Goal: Information Seeking & Learning: Learn about a topic

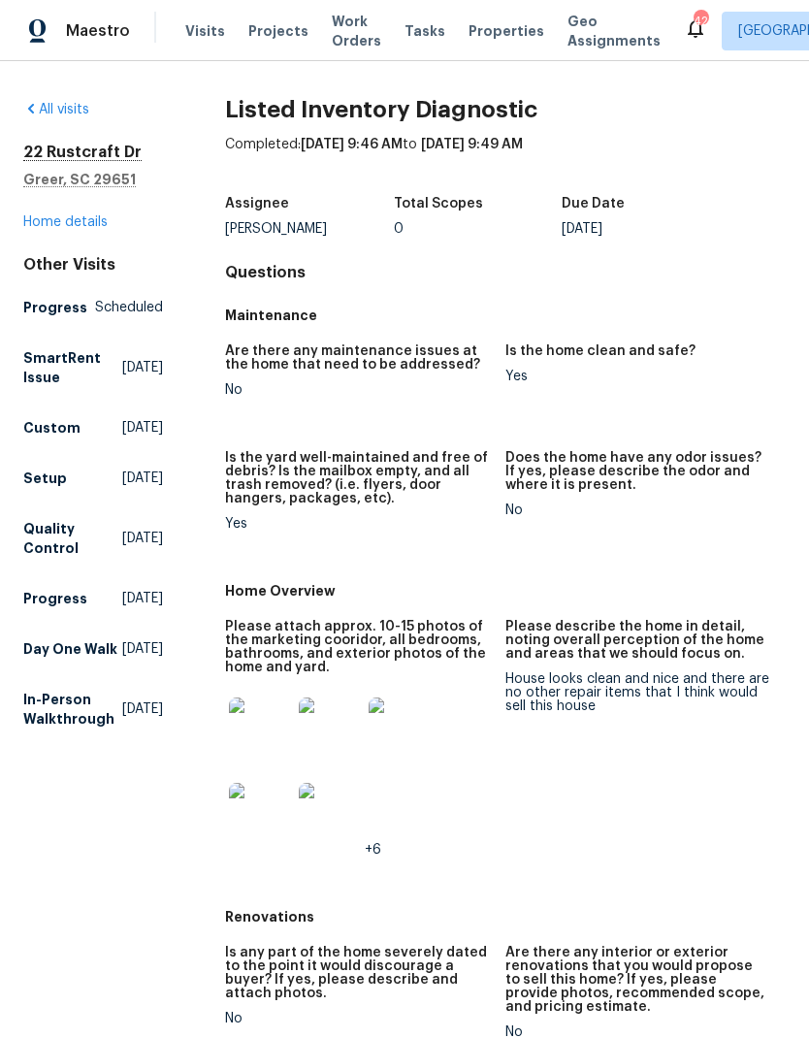
click at [79, 224] on link "Home details" at bounding box center [65, 222] width 84 height 14
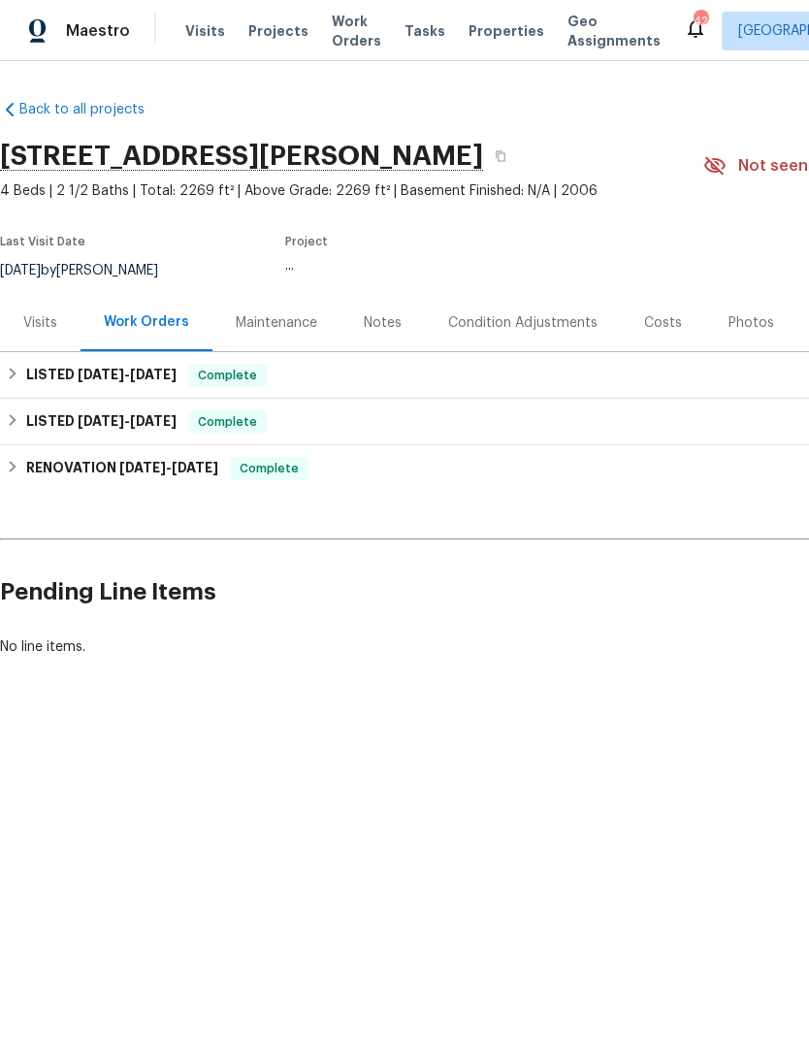
click at [54, 310] on div "Visits" at bounding box center [40, 322] width 81 height 57
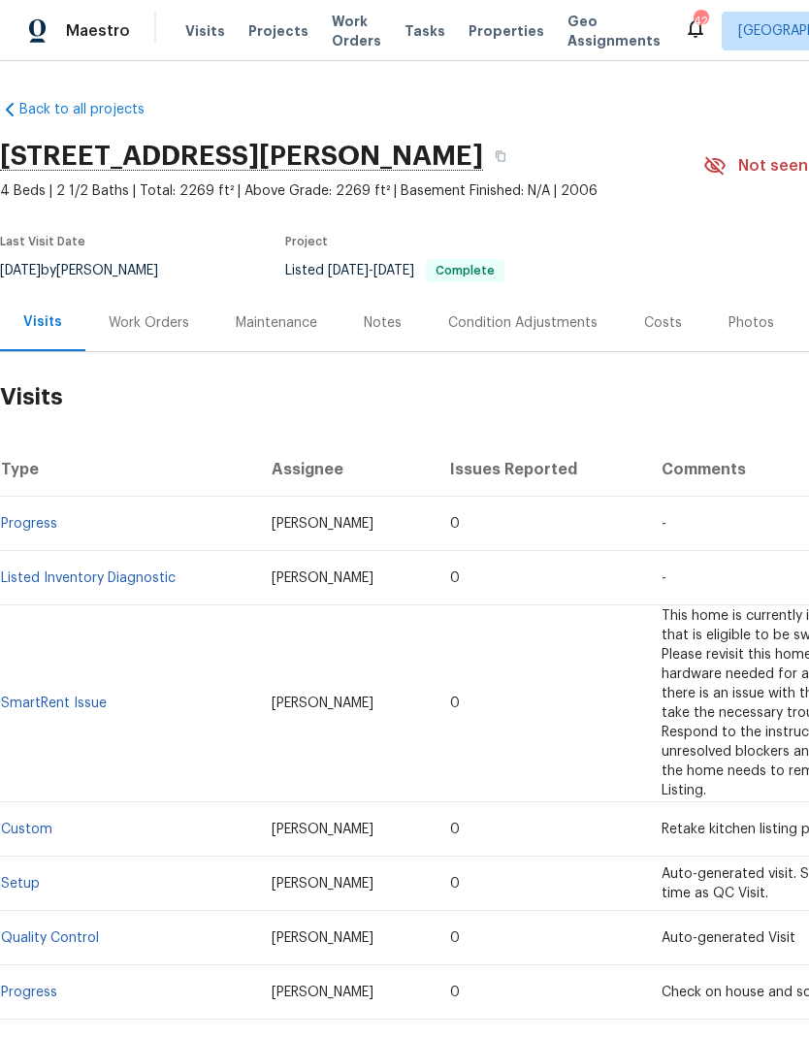
click at [250, 21] on span "Projects" at bounding box center [278, 30] width 60 height 19
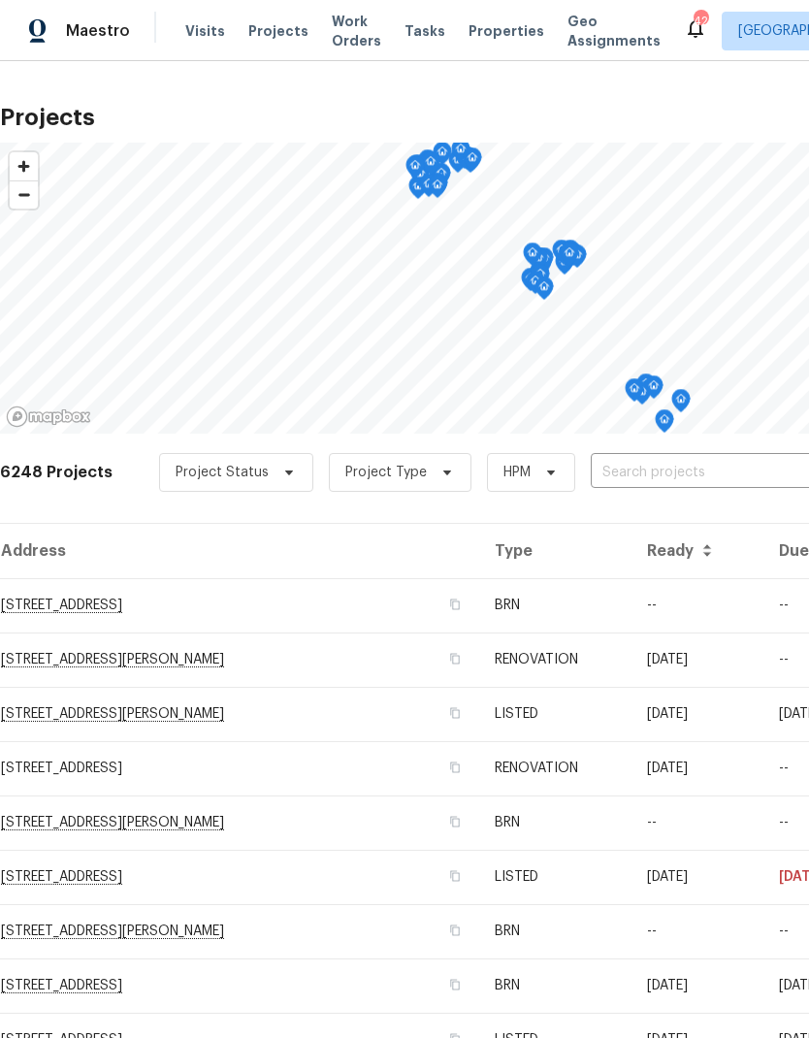
click at [716, 477] on input "text" at bounding box center [702, 473] width 222 height 30
type input "117 dark wood"
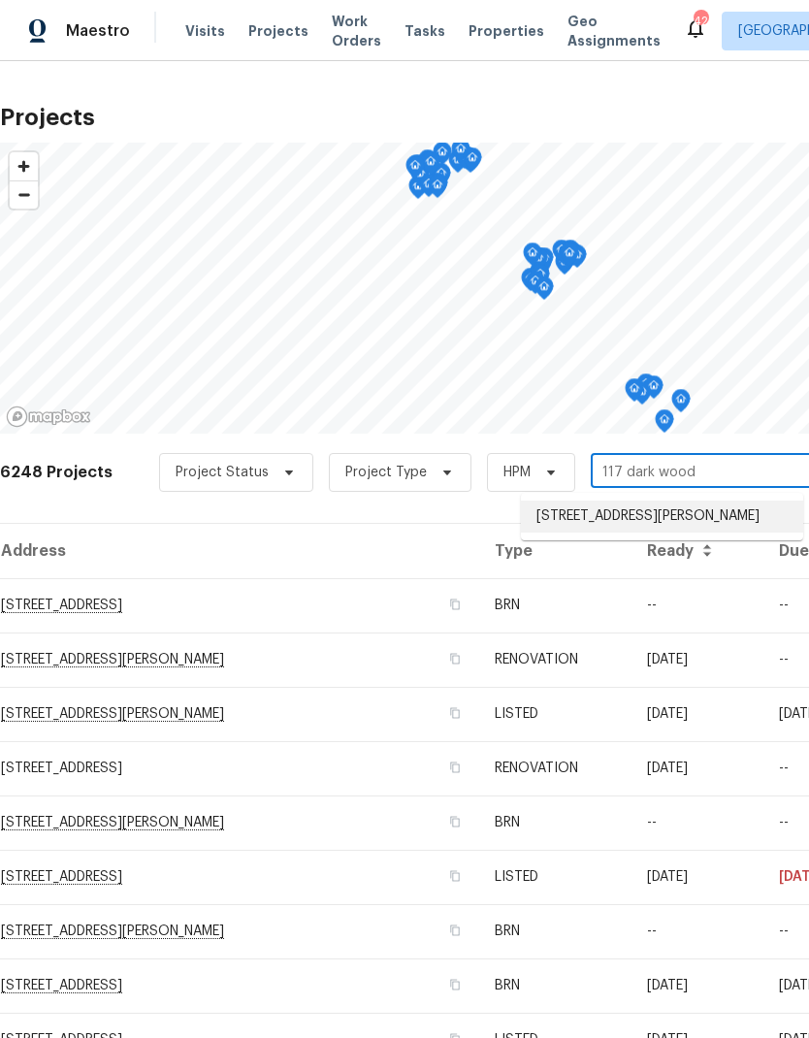
click at [757, 516] on li "[STREET_ADDRESS][PERSON_NAME]" at bounding box center [662, 517] width 282 height 32
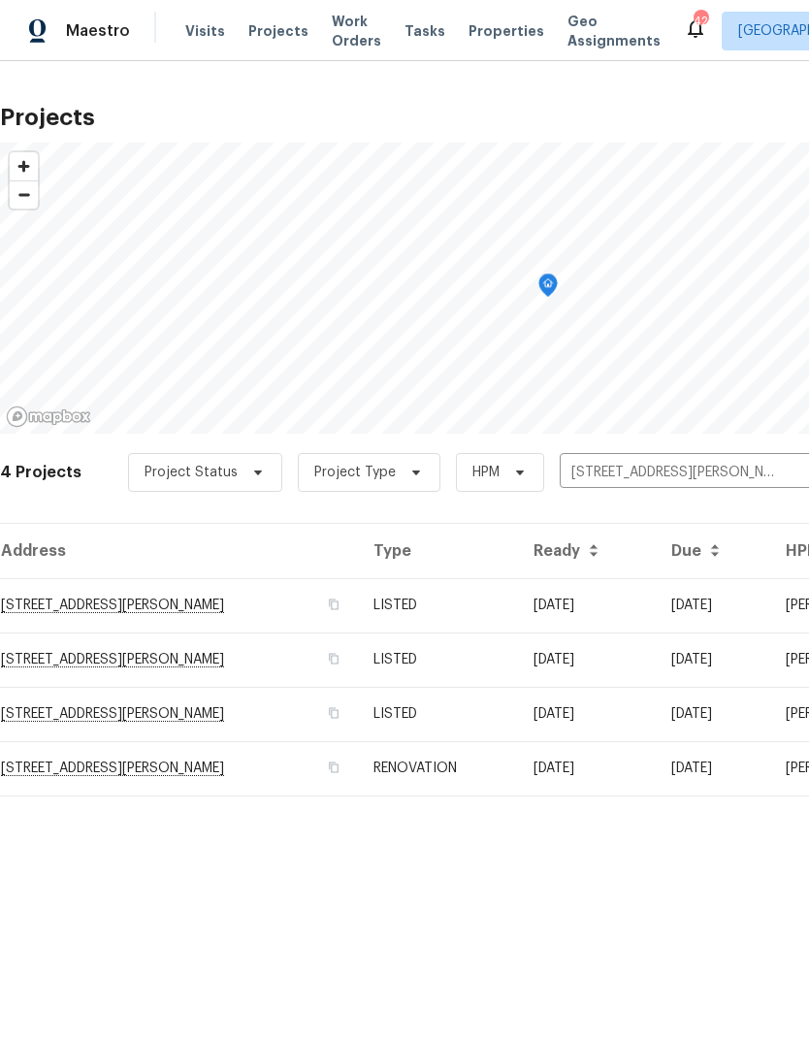
click at [98, 612] on td "[STREET_ADDRESS][PERSON_NAME]" at bounding box center [179, 605] width 358 height 54
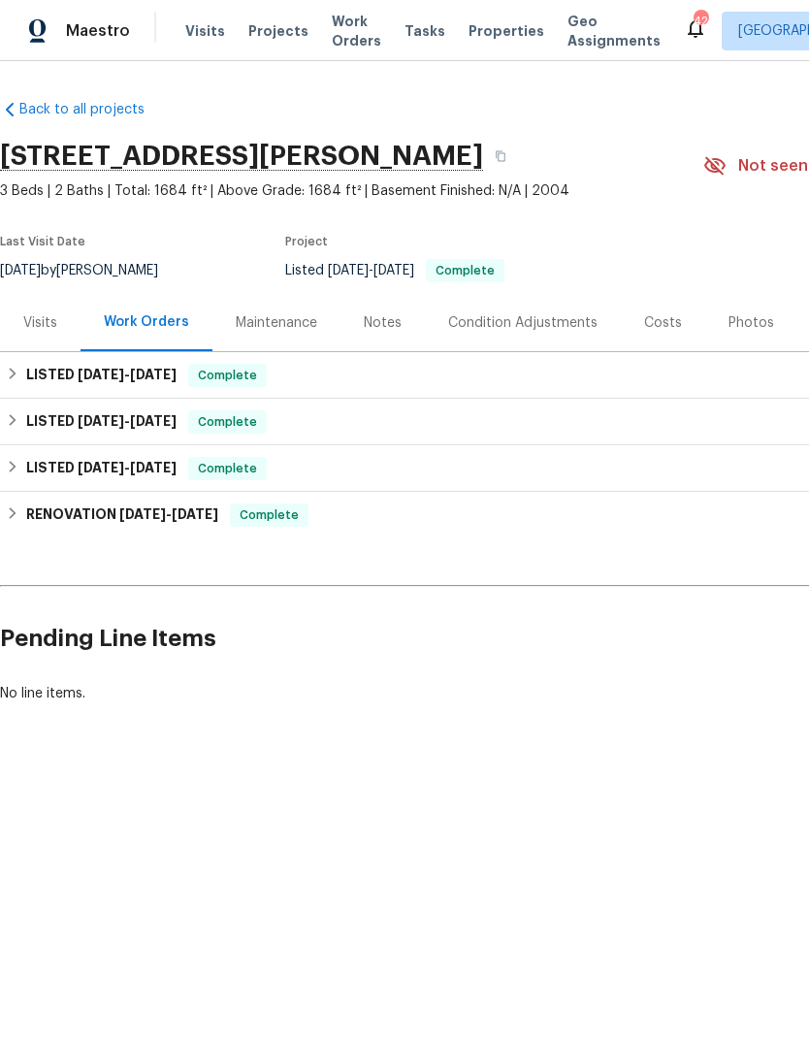
click at [34, 316] on div "Visits" at bounding box center [40, 322] width 34 height 19
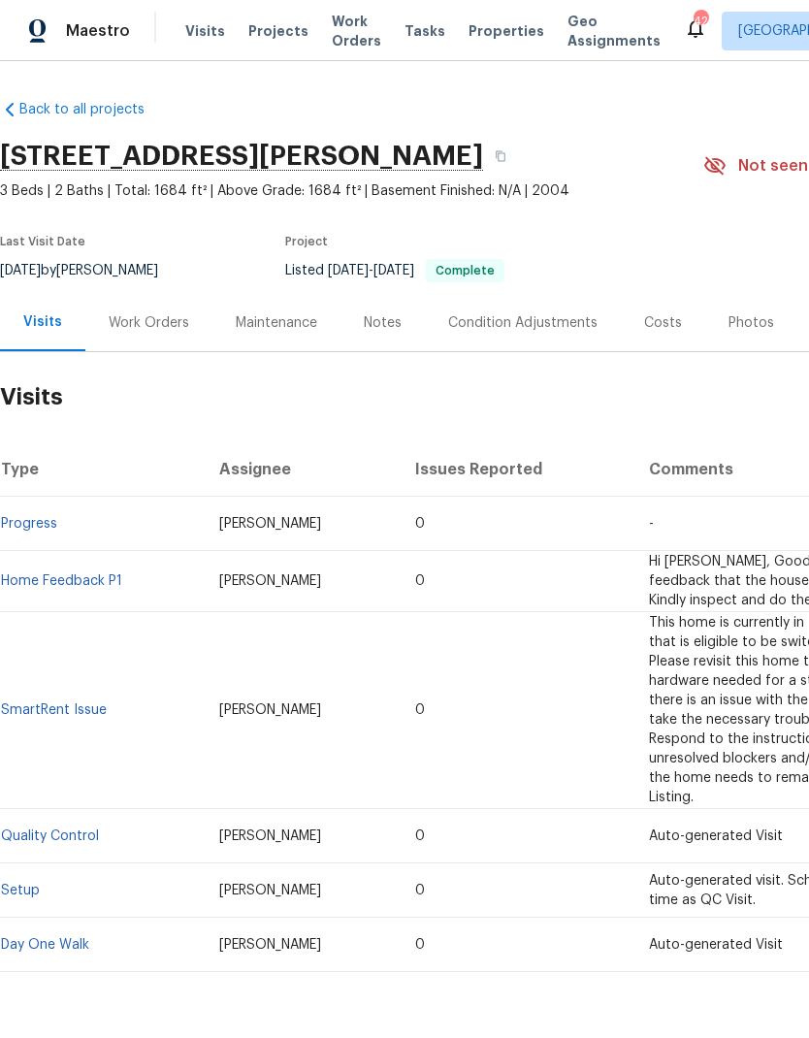
click at [658, 317] on div "Costs" at bounding box center [663, 322] width 38 height 19
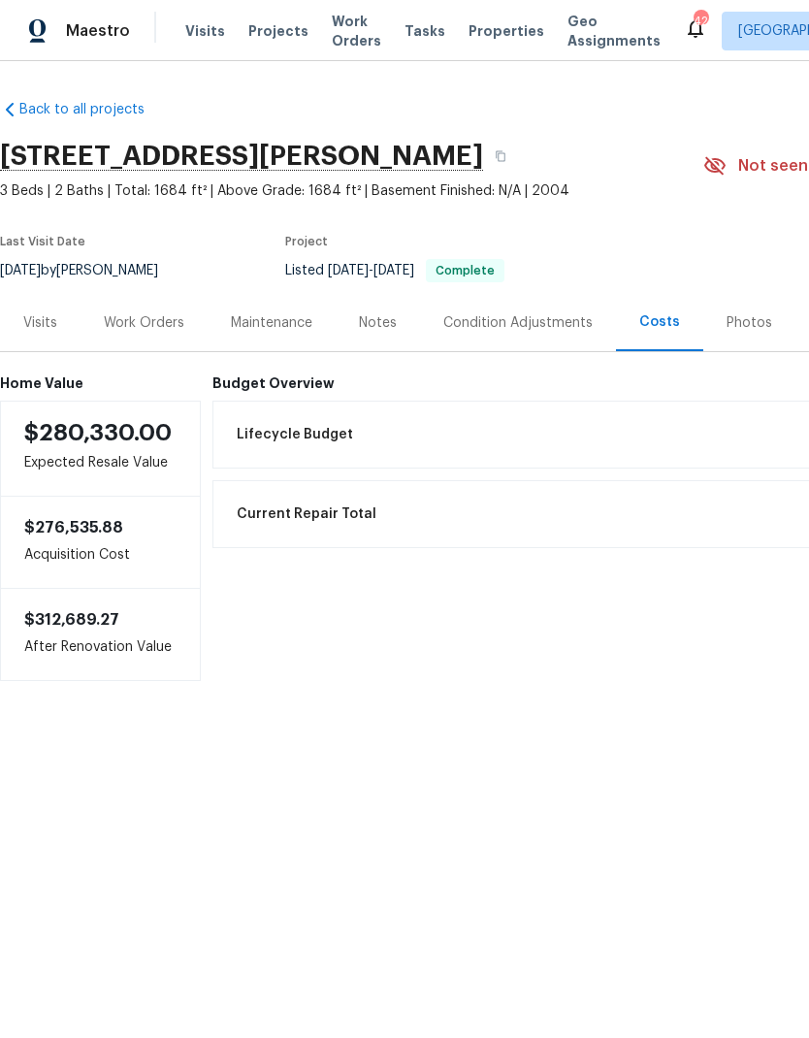
click at [31, 311] on div "Visits" at bounding box center [40, 322] width 81 height 57
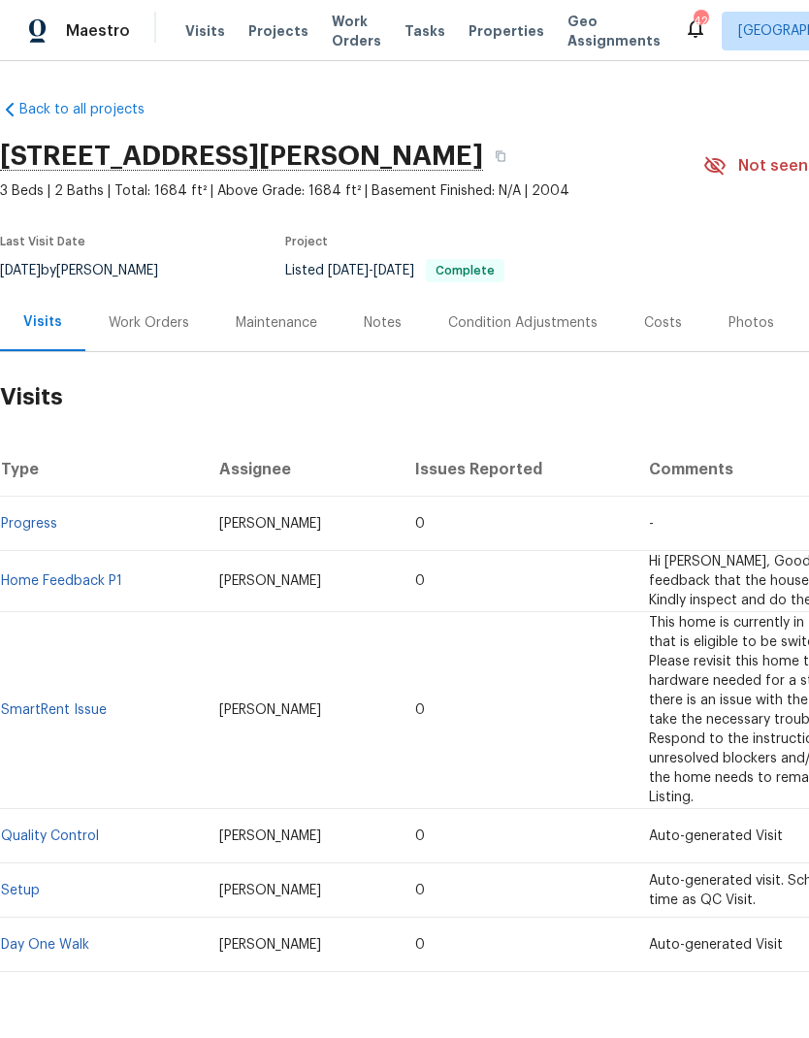
click at [148, 321] on div "Work Orders" at bounding box center [149, 322] width 81 height 19
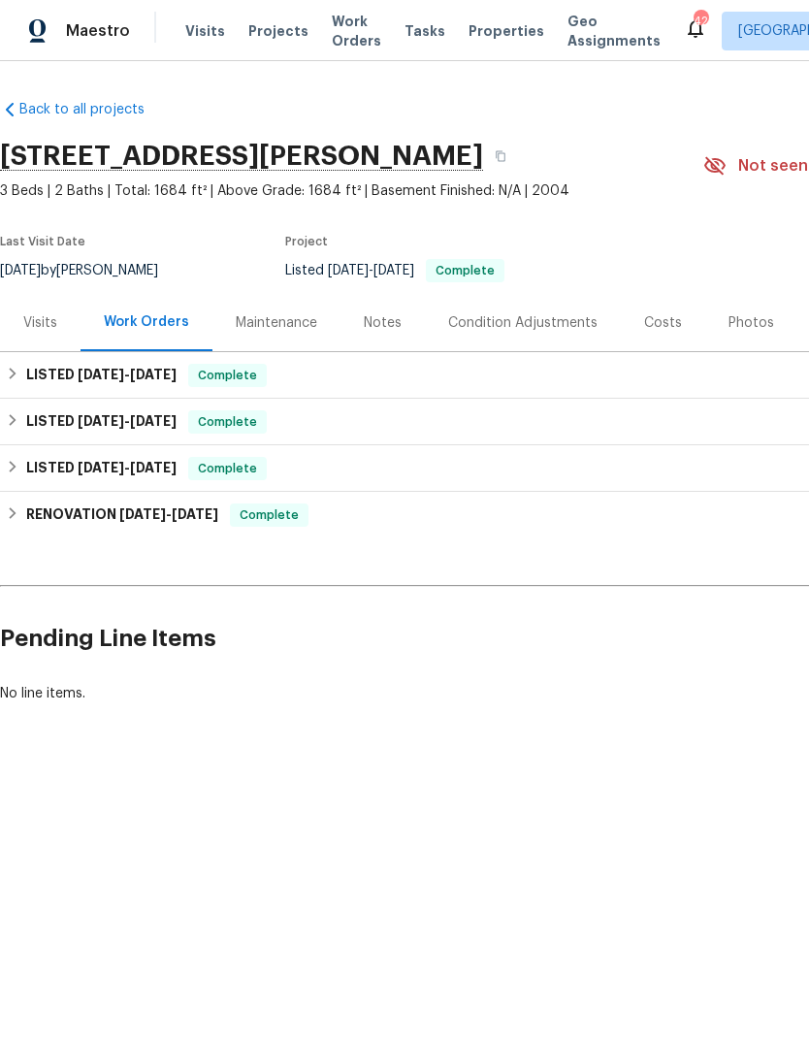
click at [47, 314] on div "Visits" at bounding box center [40, 322] width 34 height 19
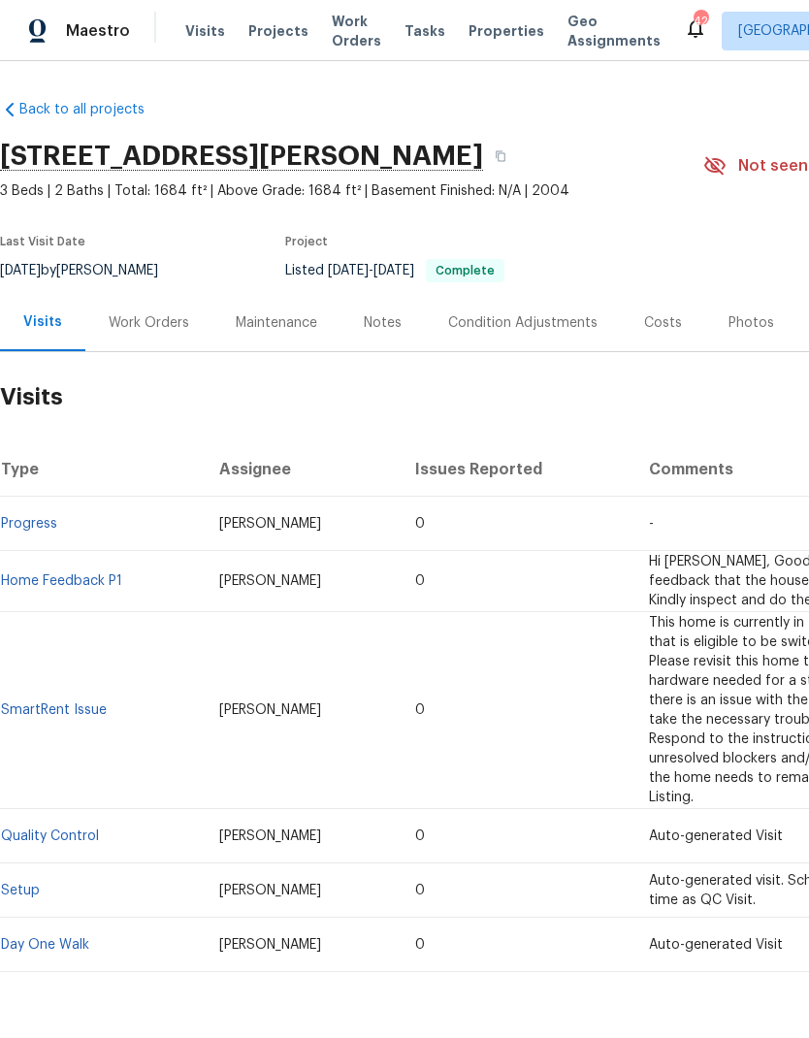
click at [140, 327] on div "Work Orders" at bounding box center [149, 322] width 81 height 19
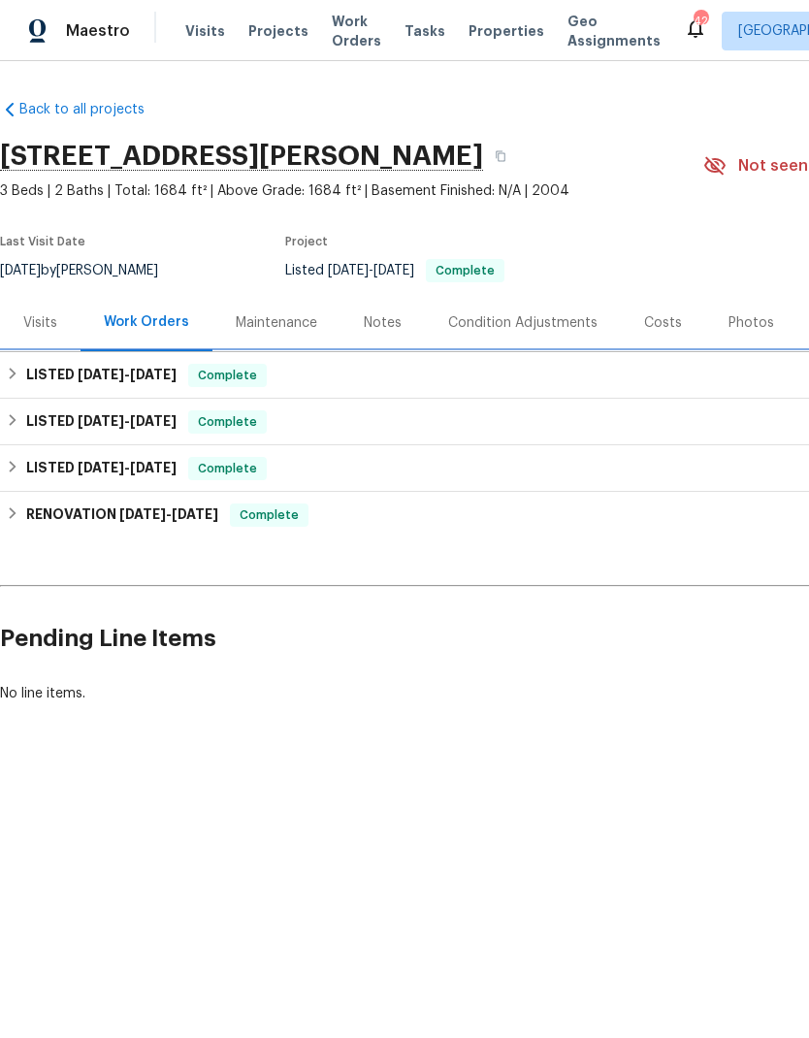
click at [43, 367] on h6 "LISTED [DATE] - [DATE]" at bounding box center [101, 375] width 150 height 23
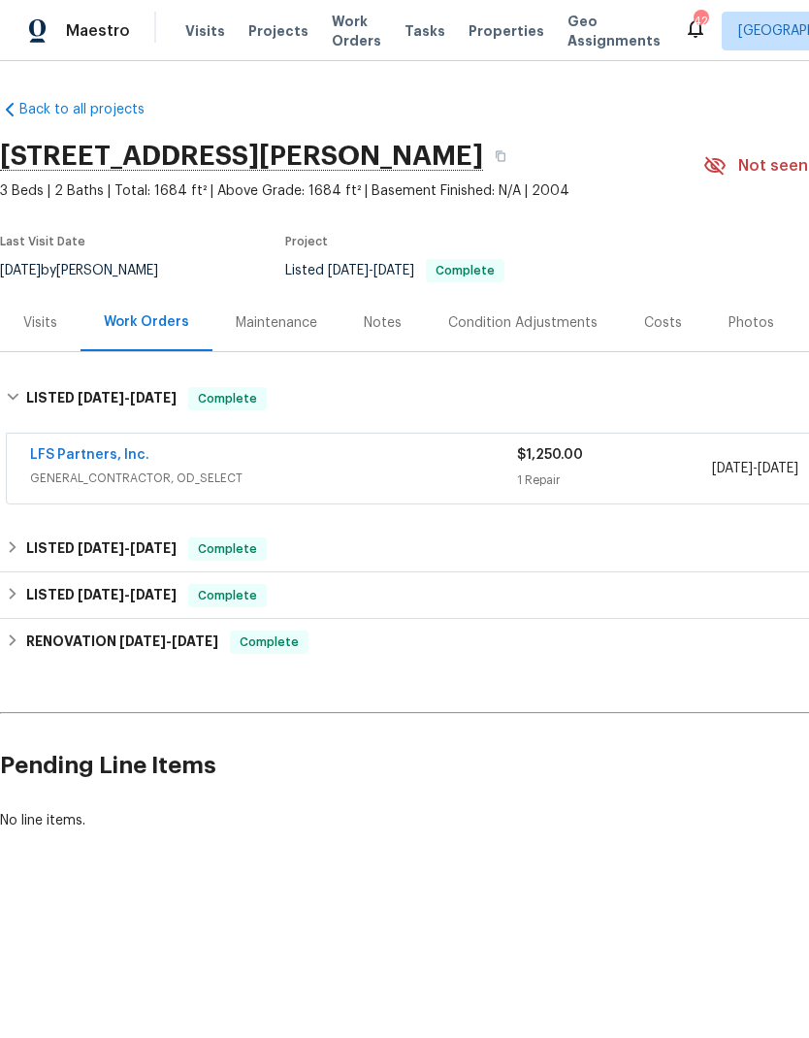
click at [220, 472] on span "GENERAL_CONTRACTOR, OD_SELECT" at bounding box center [273, 478] width 487 height 19
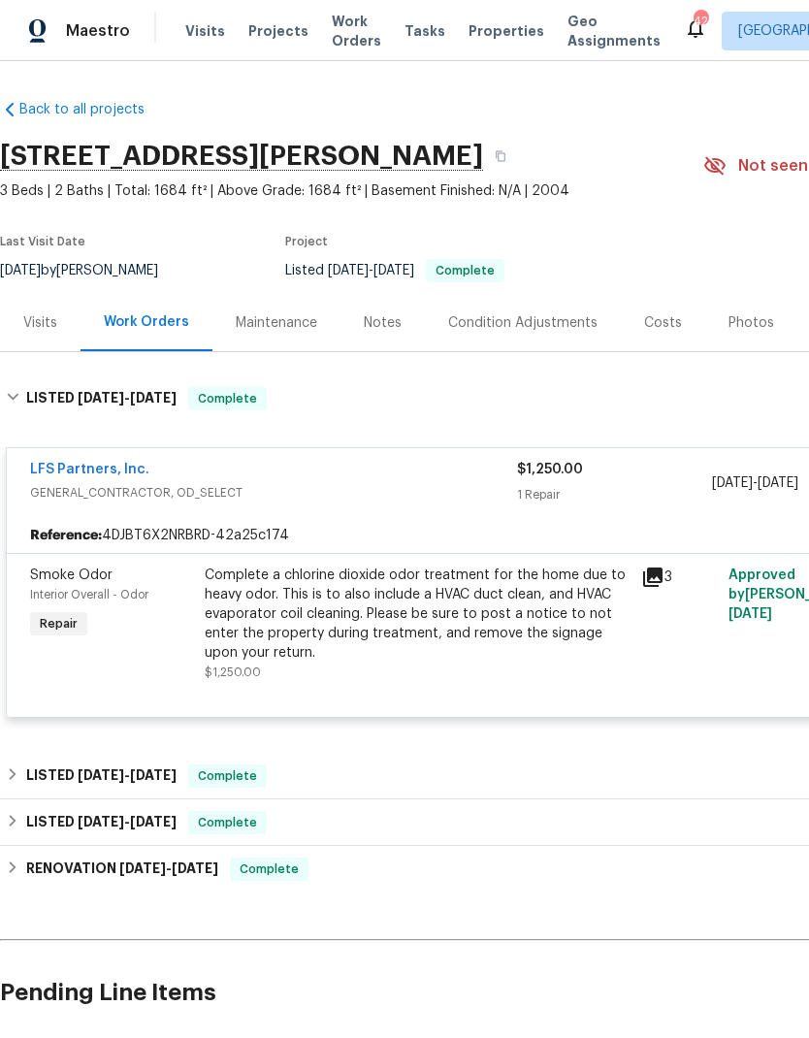
click at [271, 38] on span "Projects" at bounding box center [278, 30] width 60 height 19
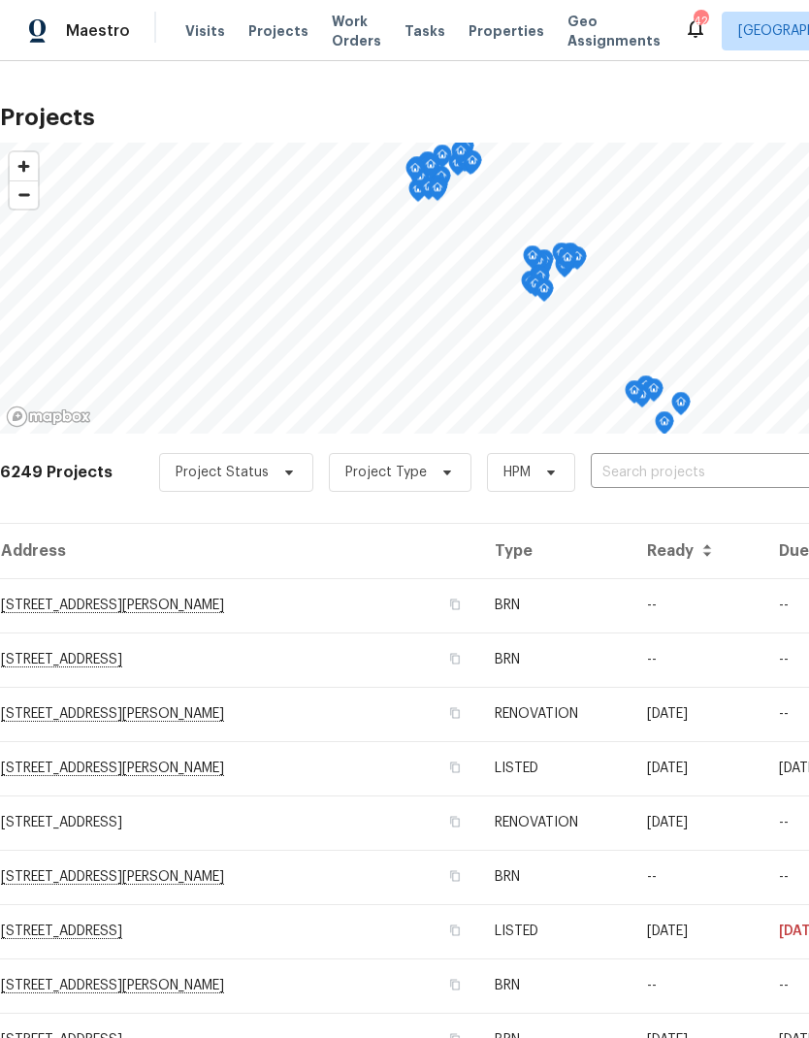
click at [756, 470] on input "text" at bounding box center [702, 473] width 222 height 30
type input "909 [PERSON_NAME]"
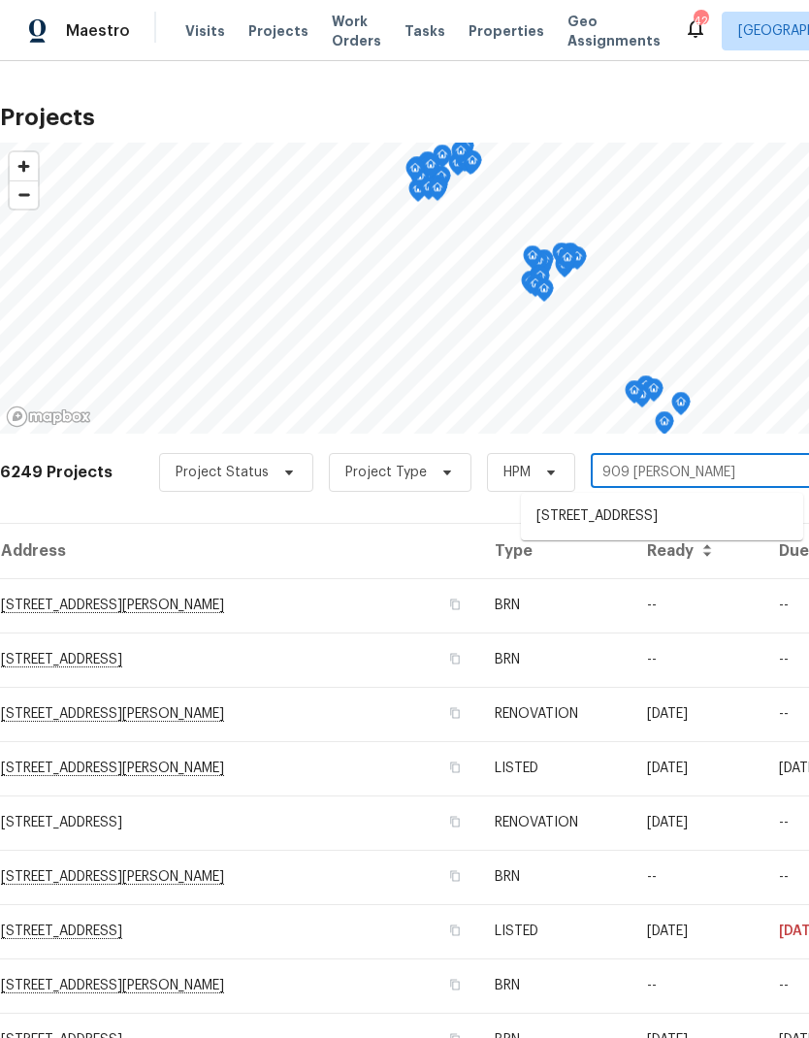
click at [727, 531] on li "[STREET_ADDRESS]" at bounding box center [662, 517] width 282 height 32
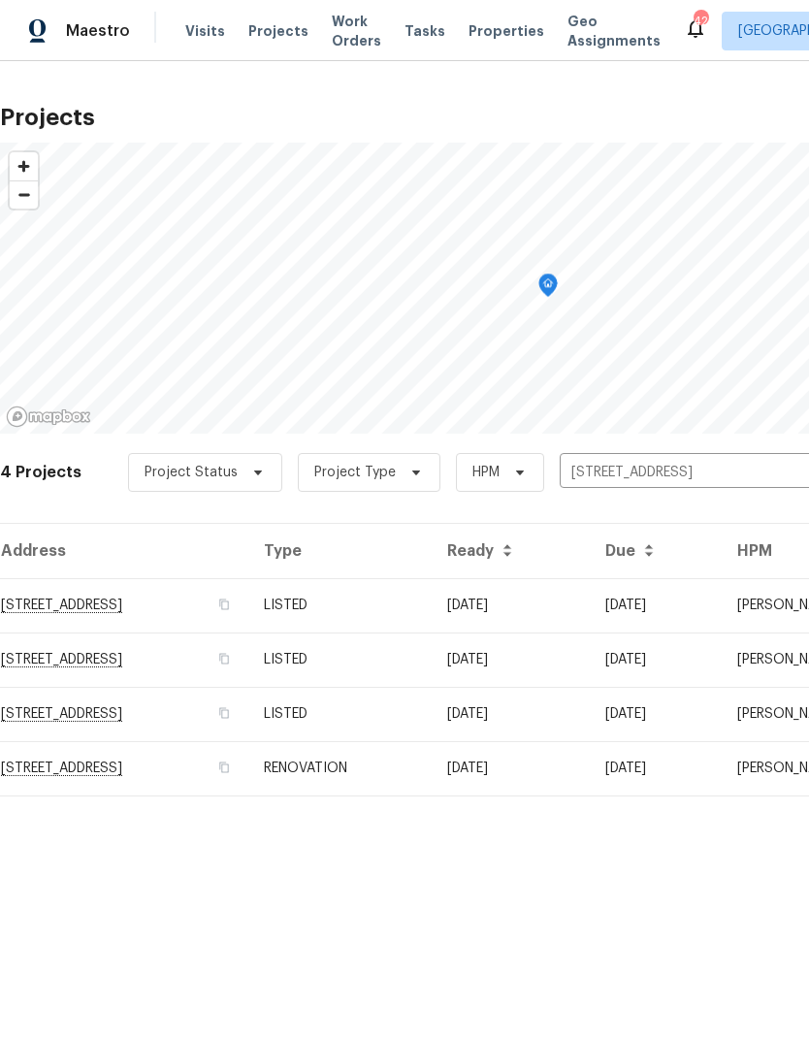
click at [59, 602] on td "[STREET_ADDRESS]" at bounding box center [124, 605] width 248 height 54
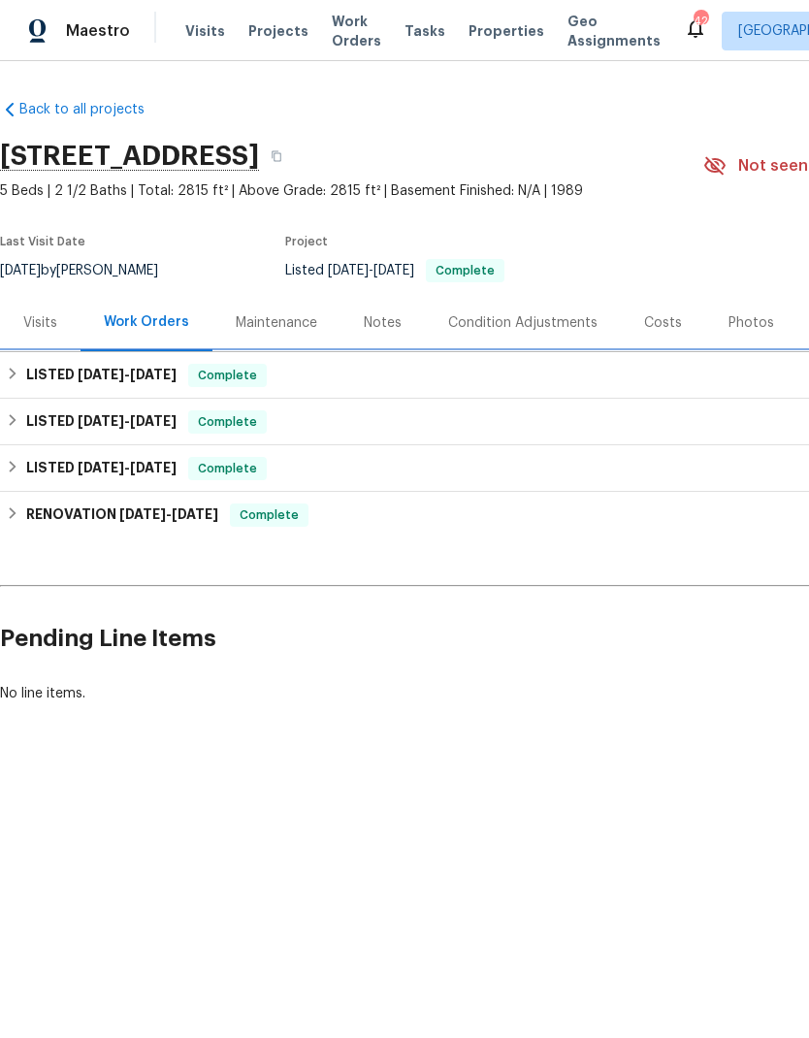
click at [41, 376] on h6 "LISTED [DATE] - [DATE]" at bounding box center [101, 375] width 150 height 23
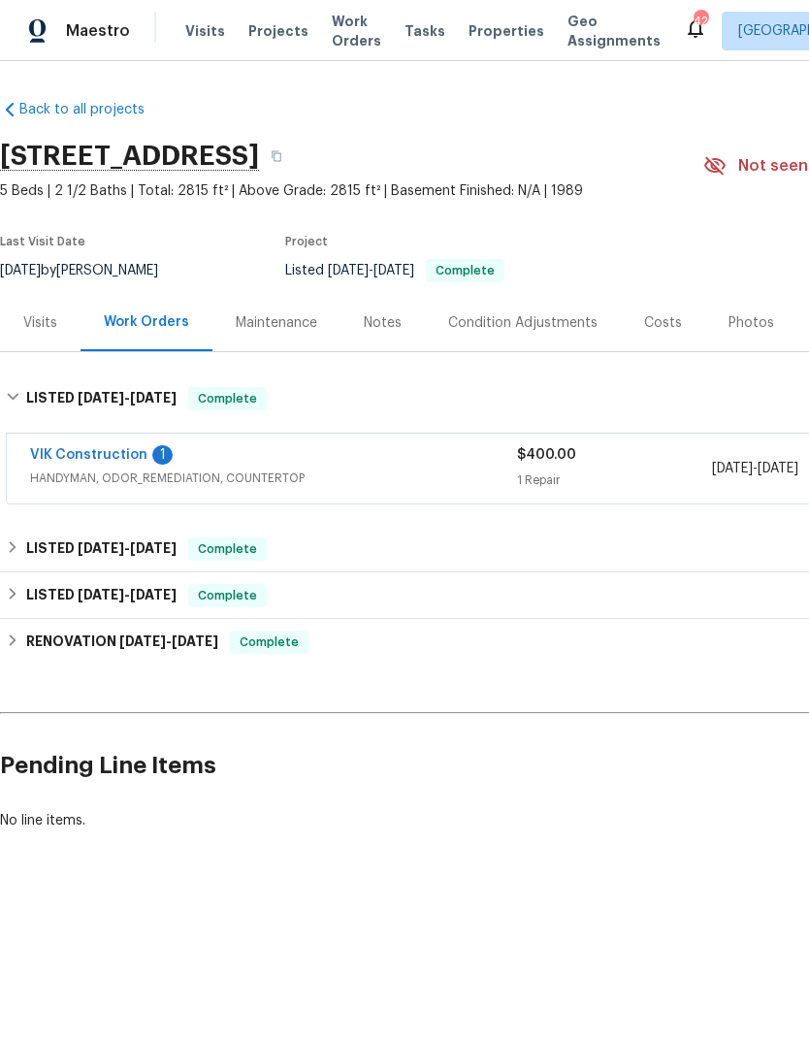
click at [699, 469] on div "$400.00 1 Repair" at bounding box center [614, 468] width 195 height 47
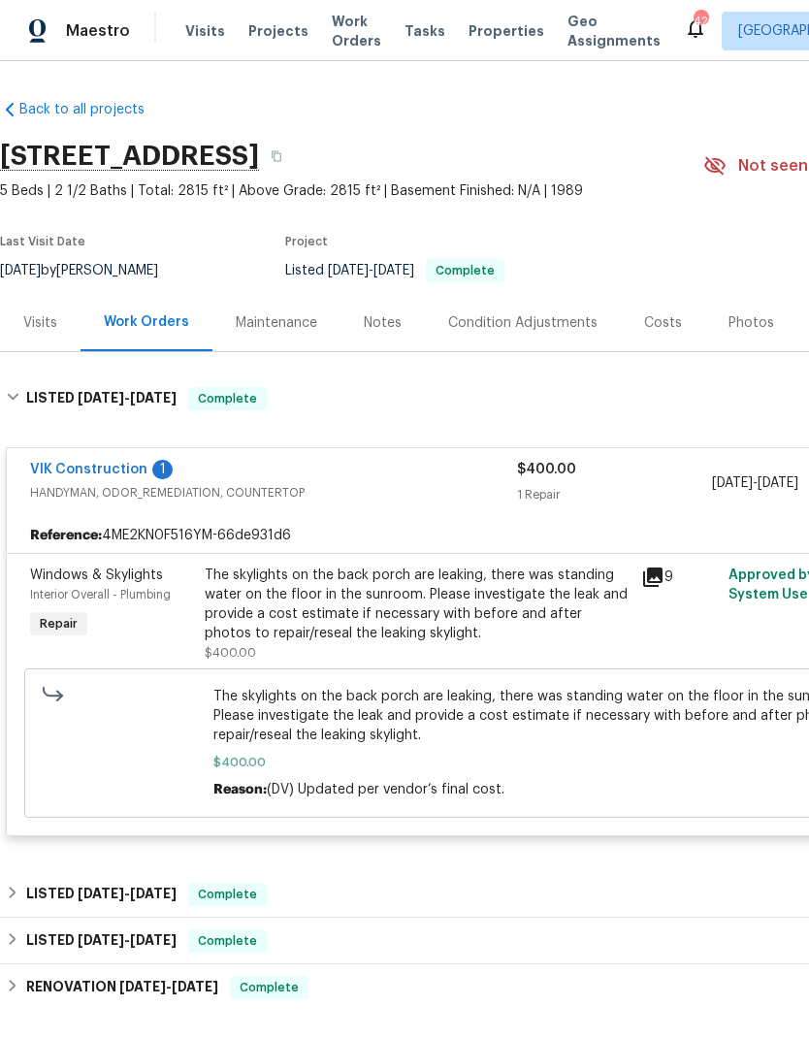
click at [658, 588] on icon at bounding box center [652, 577] width 23 height 23
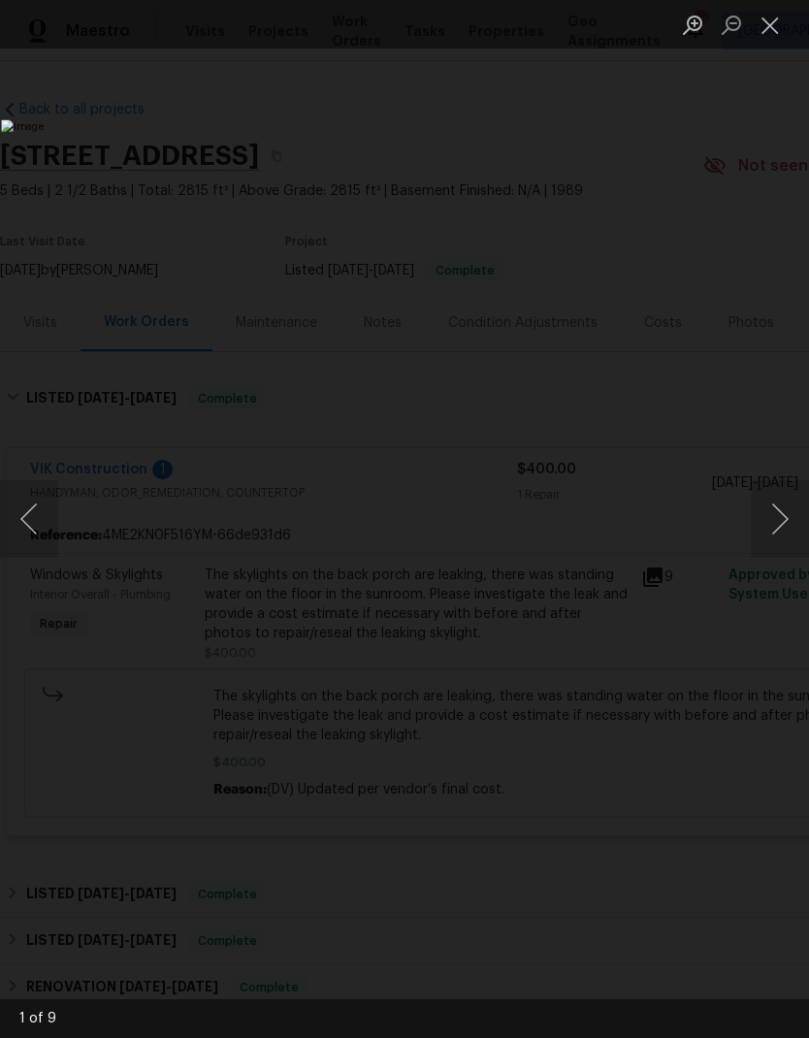
click at [781, 516] on button "Next image" at bounding box center [780, 519] width 58 height 78
click at [782, 512] on button "Next image" at bounding box center [780, 519] width 58 height 78
click at [140, 457] on img "Lightbox" at bounding box center [312, 518] width 623 height 798
click at [778, 25] on button "Close lightbox" at bounding box center [770, 25] width 39 height 34
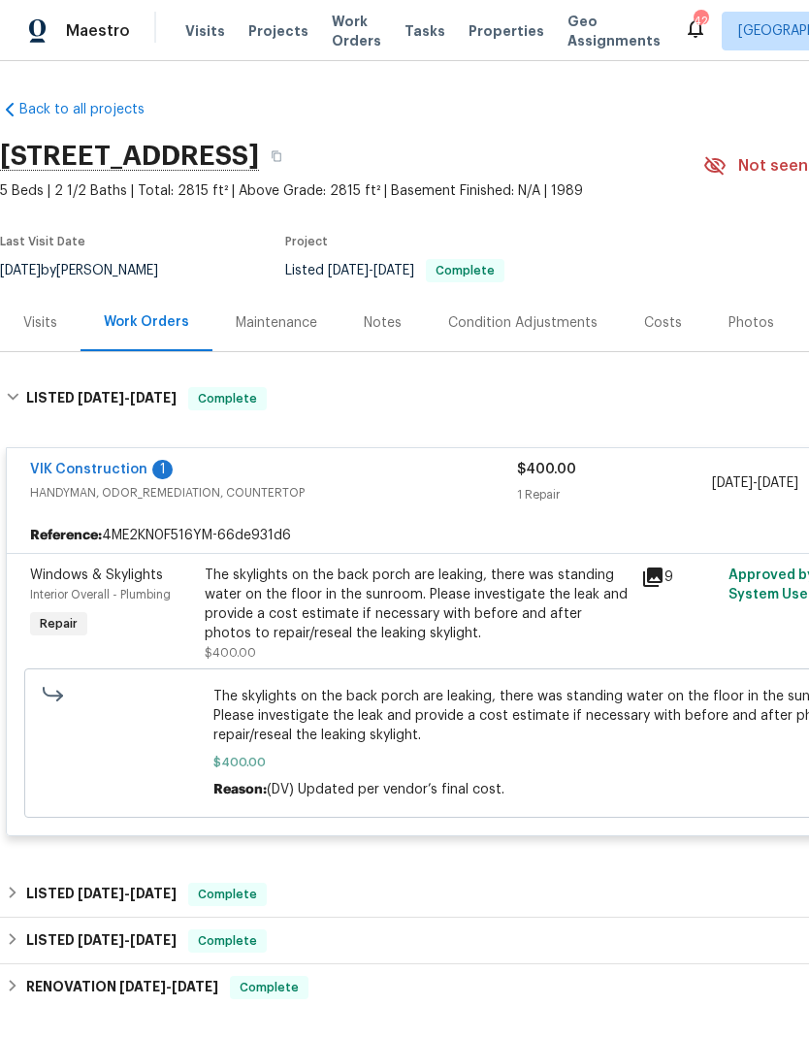
click at [685, 500] on div "1 Repair" at bounding box center [614, 494] width 195 height 19
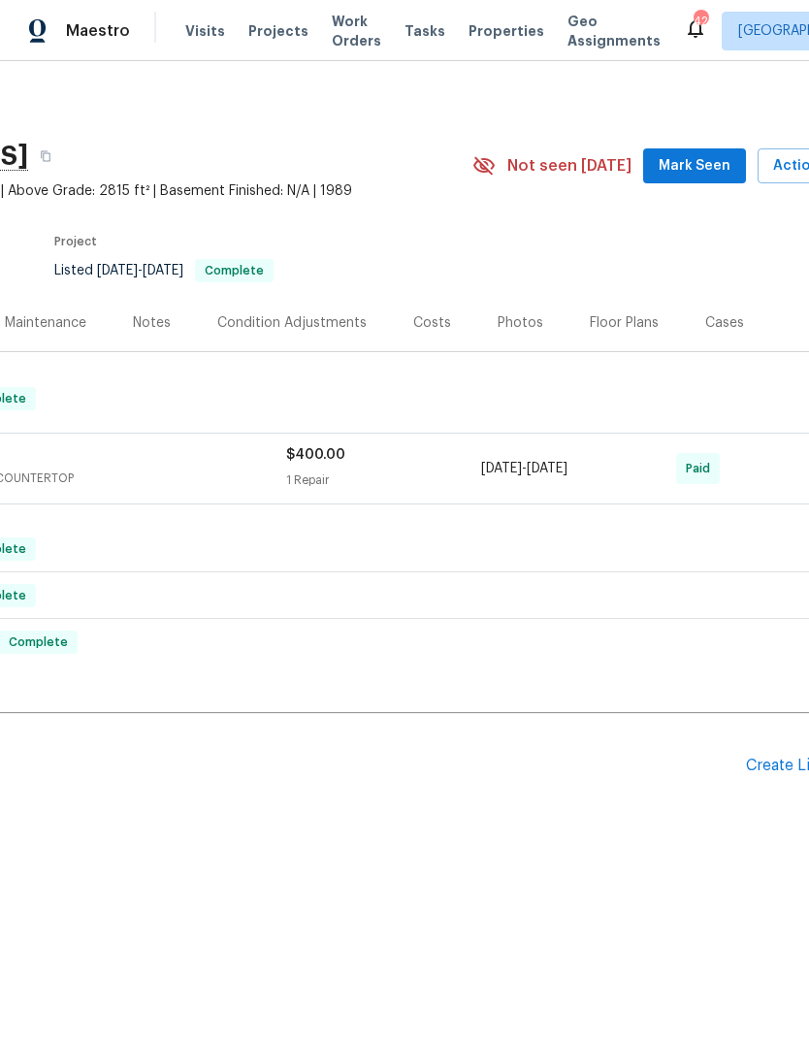
scroll to position [0, 241]
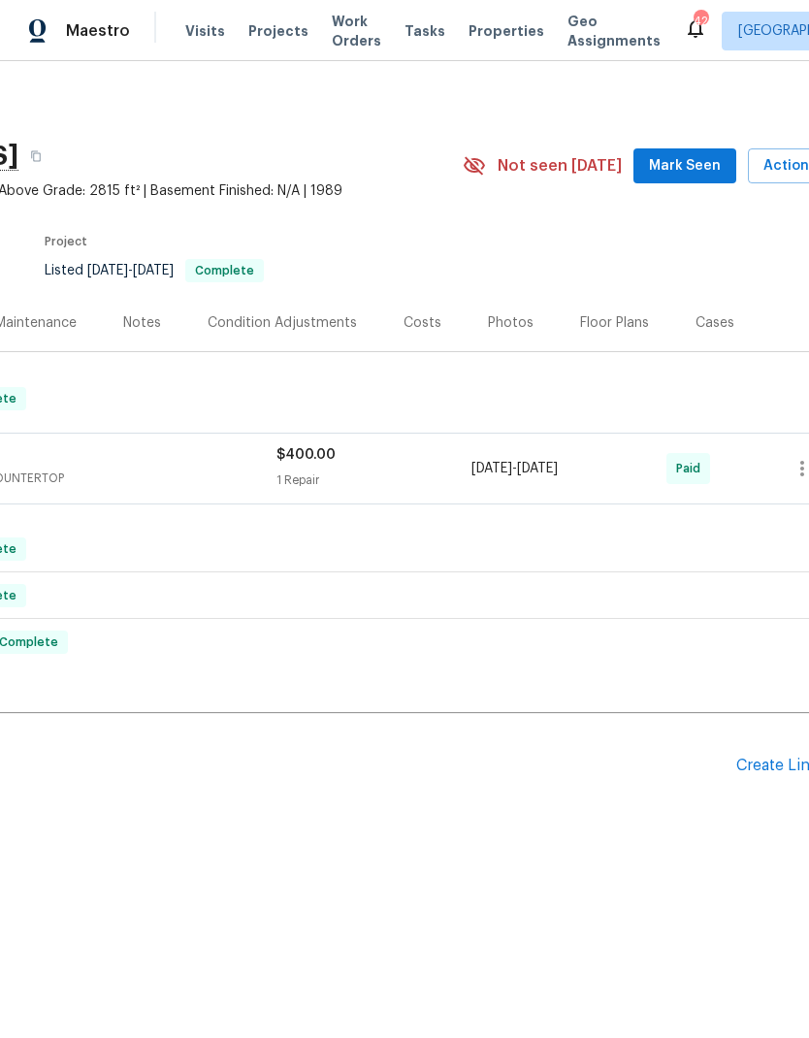
click at [428, 322] on div "Costs" at bounding box center [423, 322] width 38 height 19
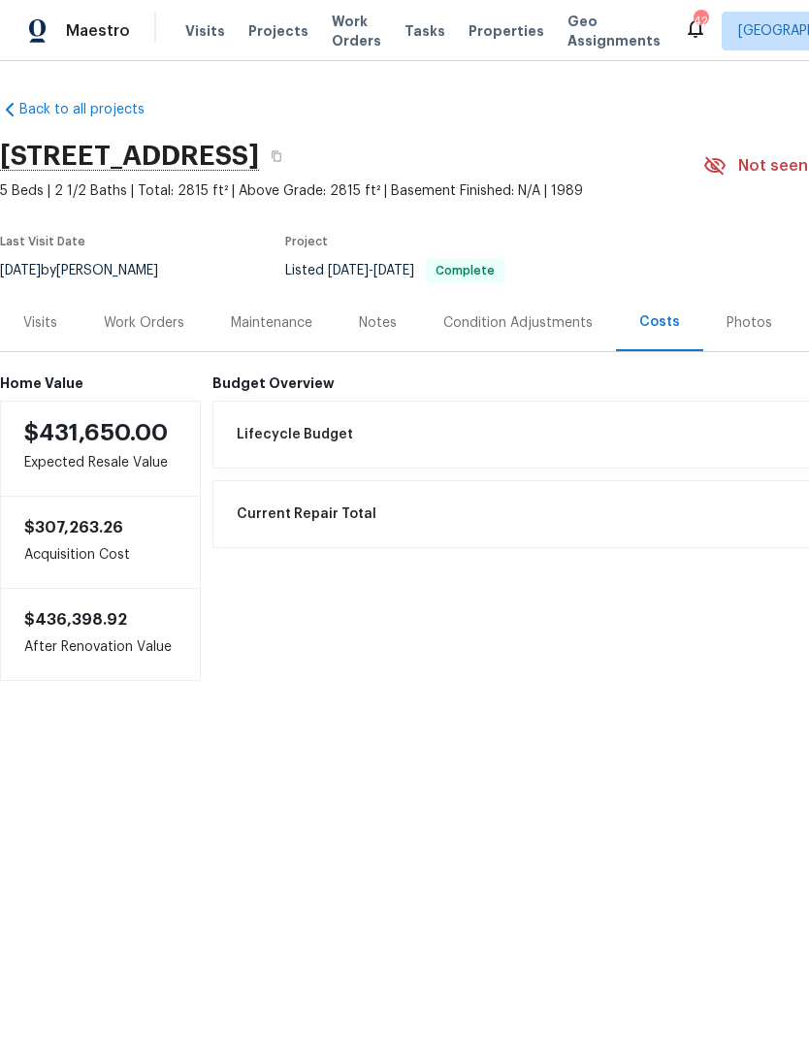
click at [109, 339] on div "Work Orders" at bounding box center [144, 322] width 127 height 57
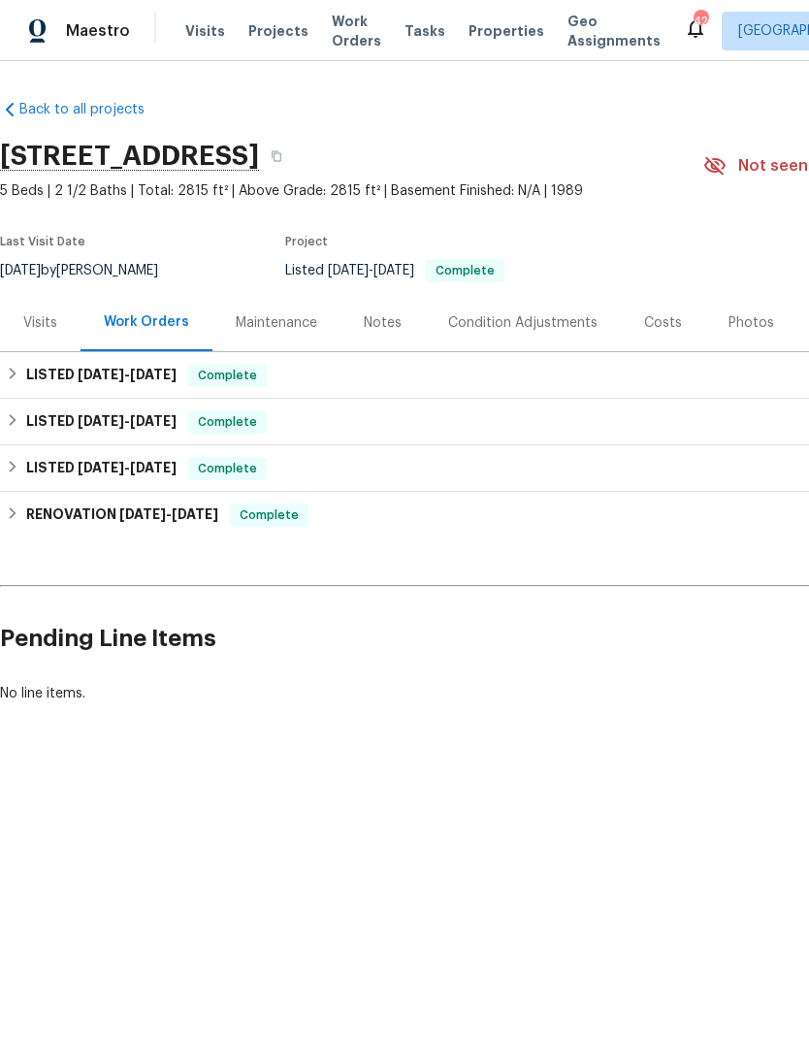
click at [36, 329] on div "Visits" at bounding box center [40, 322] width 34 height 19
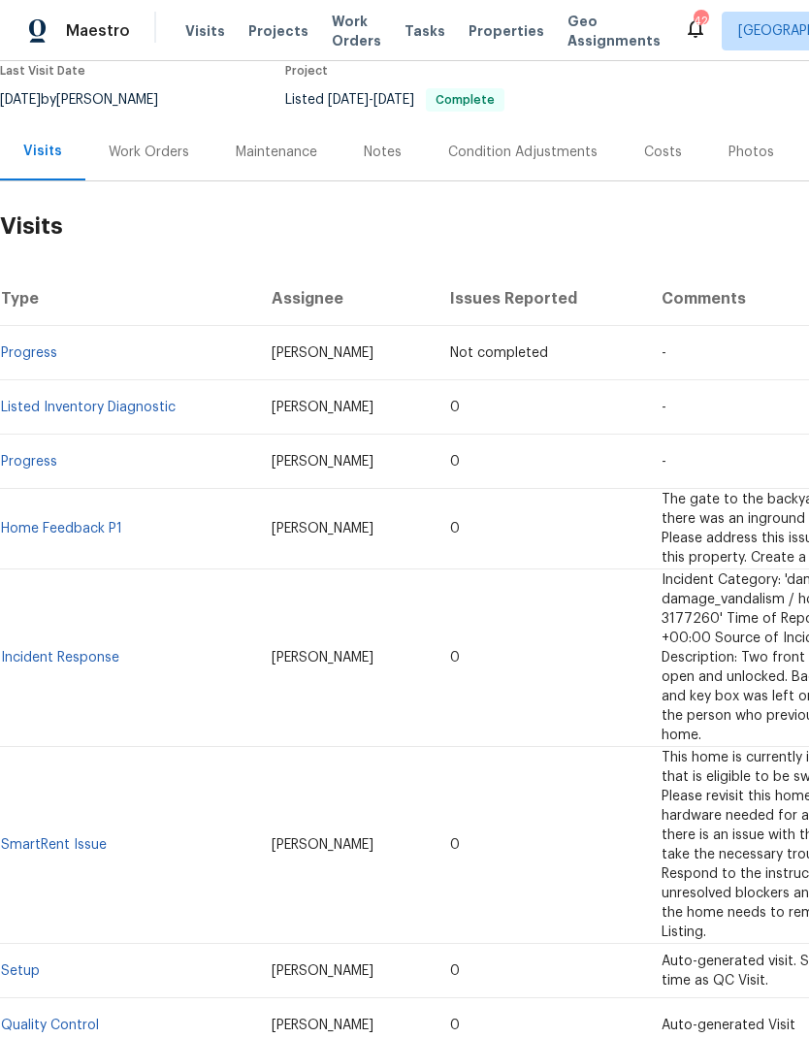
scroll to position [170, 0]
click at [57, 405] on link "Listed Inventory Diagnostic" at bounding box center [88, 409] width 175 height 14
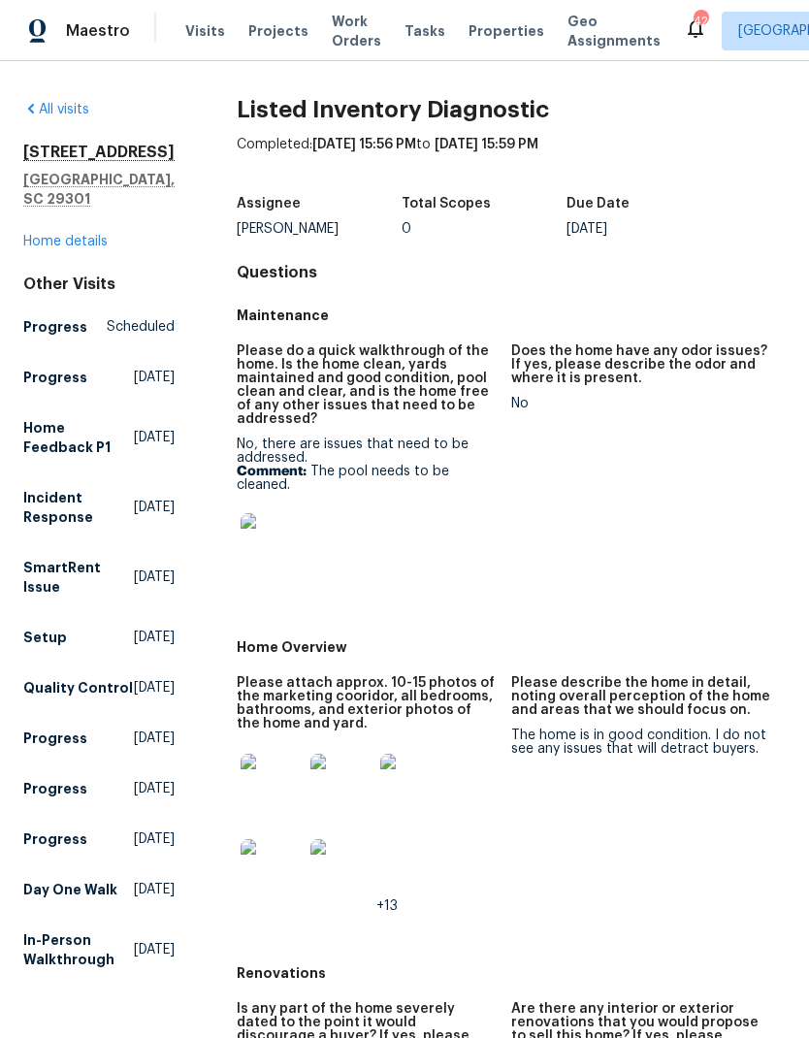
click at [47, 242] on link "Home details" at bounding box center [65, 242] width 84 height 14
